Goal: Check status

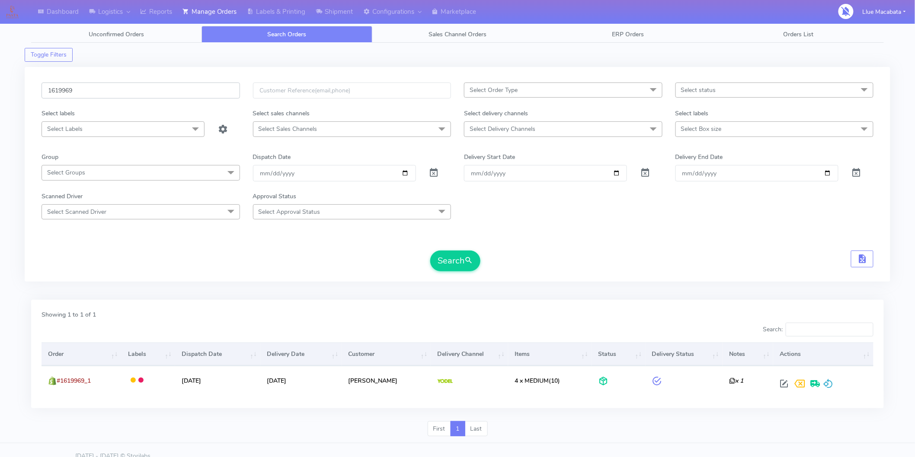
click at [108, 92] on input "1619969" at bounding box center [141, 91] width 198 height 16
paste input "8676"
type input "1618676"
drag, startPoint x: 441, startPoint y: 262, endPoint x: 421, endPoint y: 264, distance: 20.8
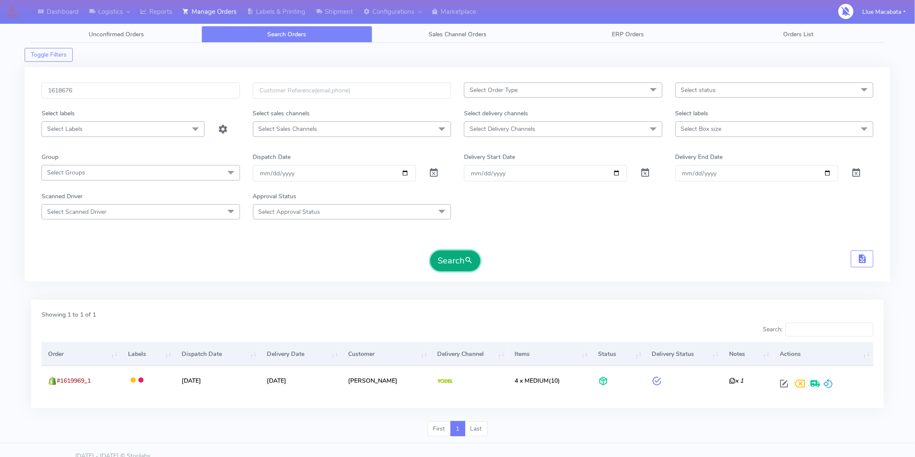
click at [441, 263] on button "Search" at bounding box center [455, 261] width 50 height 21
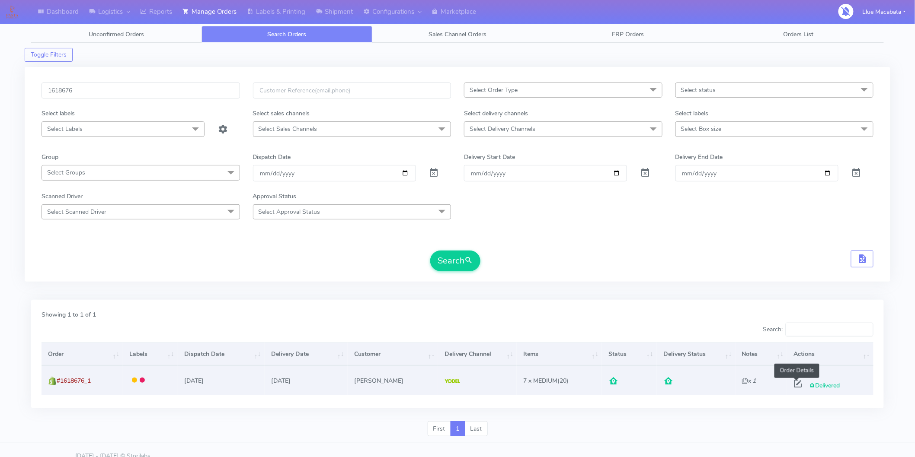
click at [794, 387] on span at bounding box center [798, 386] width 16 height 8
select select "5"
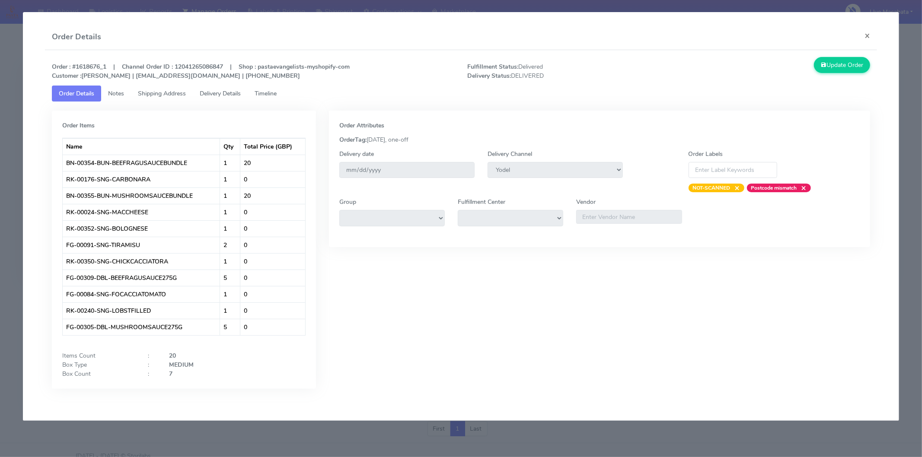
click at [270, 94] on span "Timeline" at bounding box center [266, 94] width 22 height 8
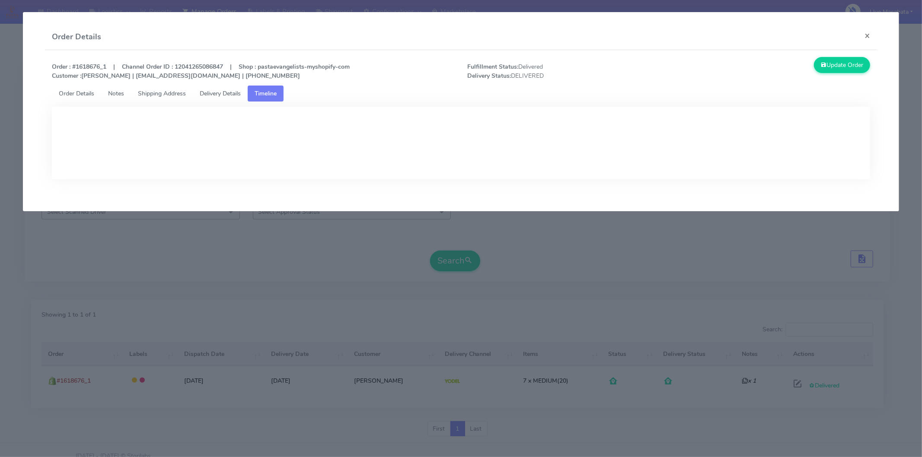
click at [221, 93] on span "Delivery Details" at bounding box center [220, 94] width 41 height 8
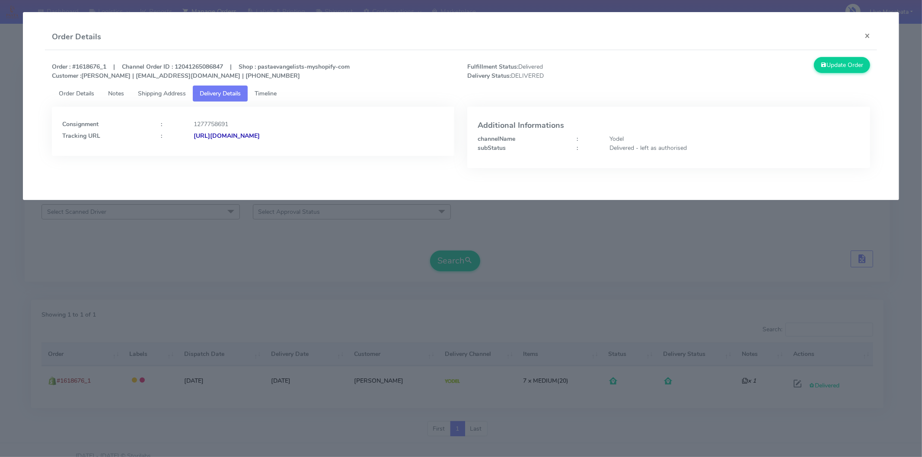
click at [260, 139] on strong "[URL][DOMAIN_NAME]" at bounding box center [227, 136] width 66 height 8
